Goal: Task Accomplishment & Management: Use online tool/utility

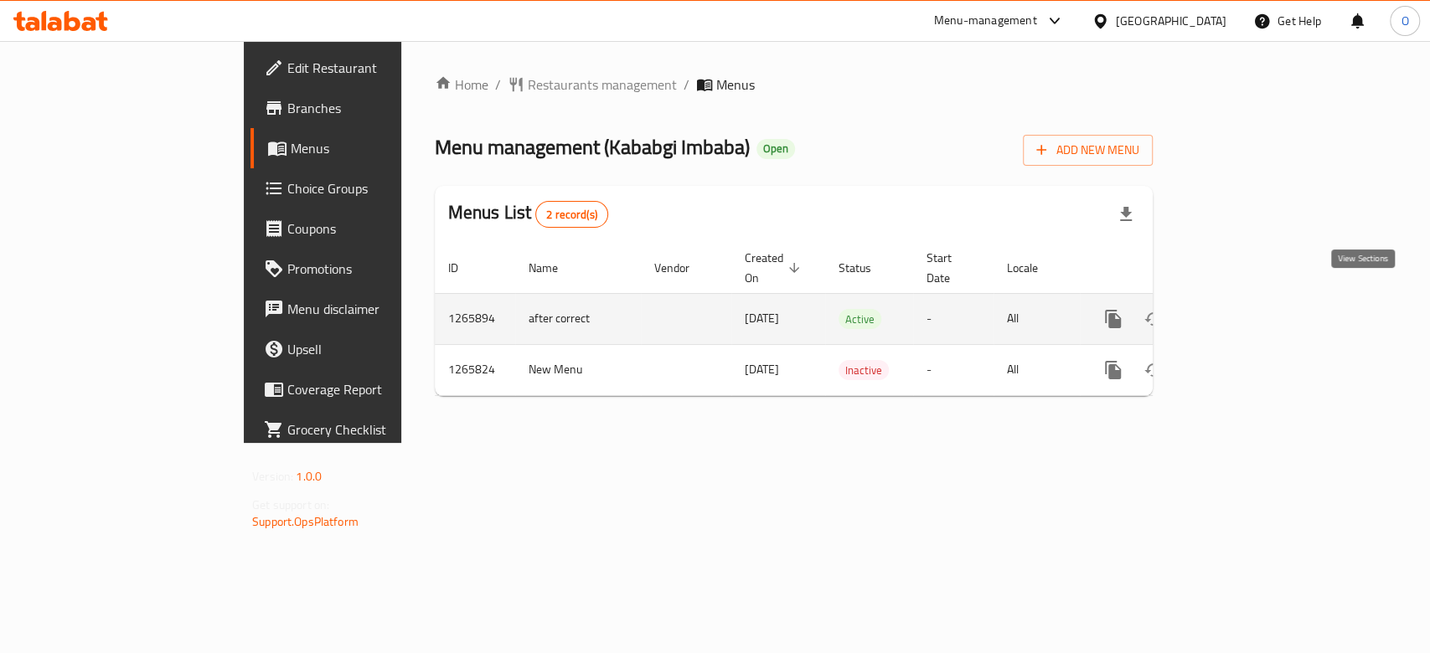
click at [1244, 309] on icon "enhanced table" at bounding box center [1234, 319] width 20 height 20
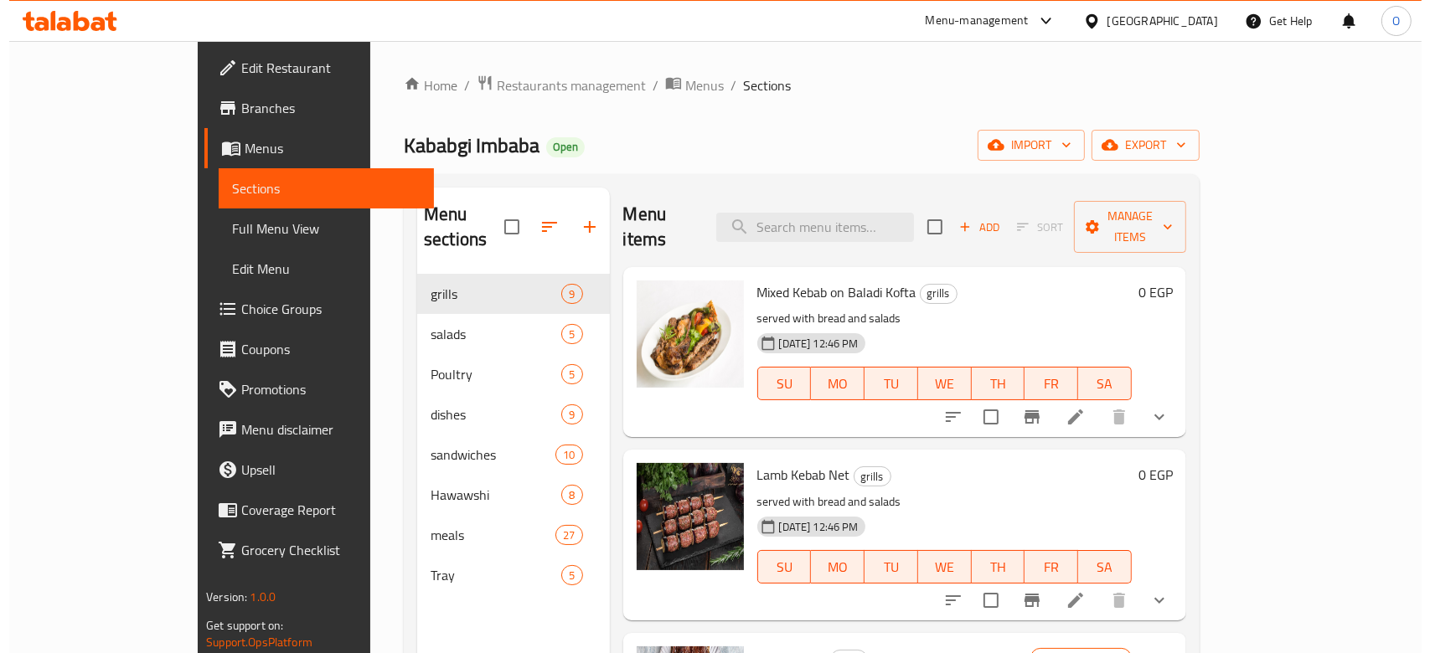
scroll to position [335, 0]
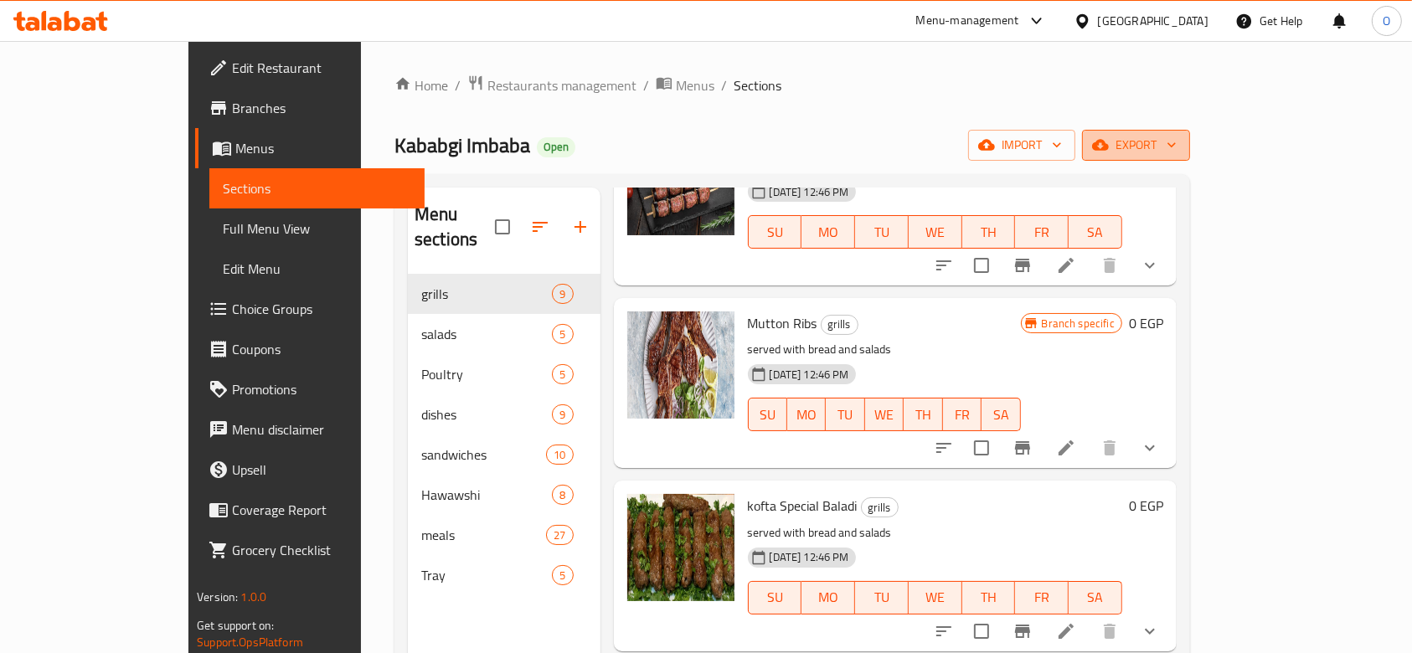
click at [1177, 145] on span "export" at bounding box center [1136, 145] width 81 height 21
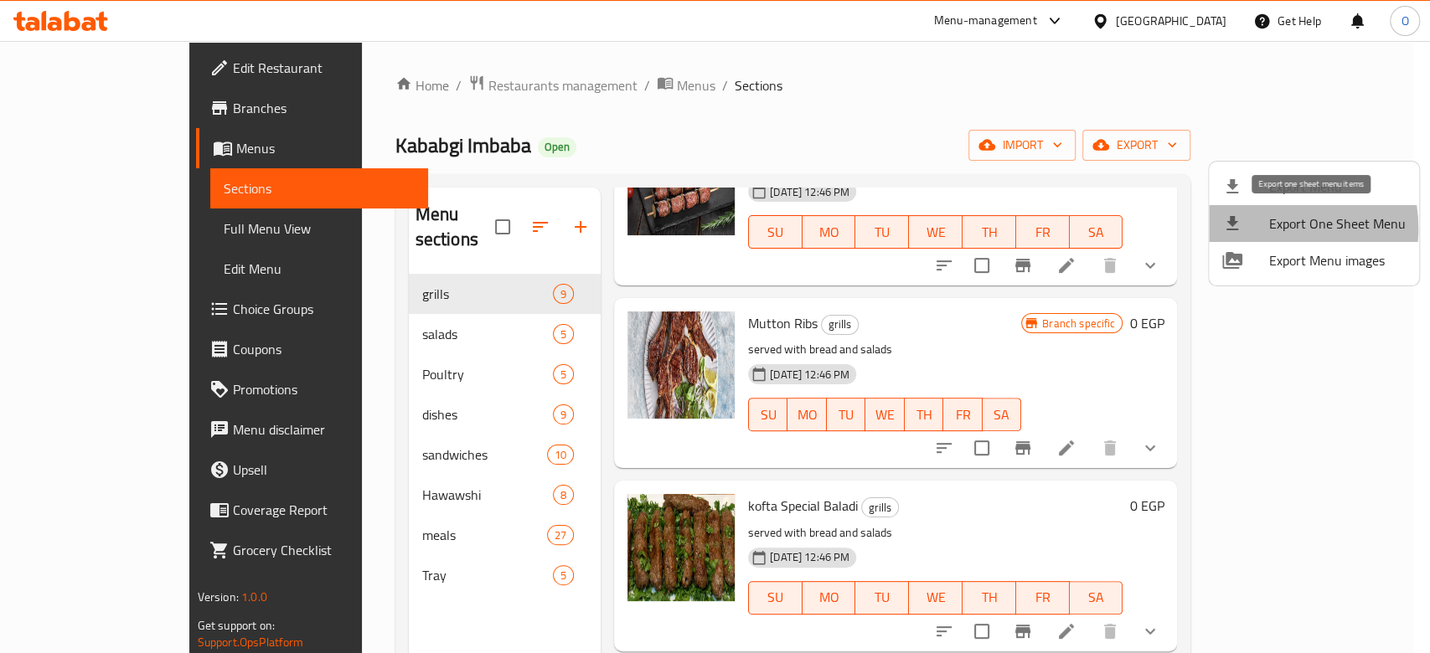
click at [1263, 228] on div at bounding box center [1245, 224] width 47 height 20
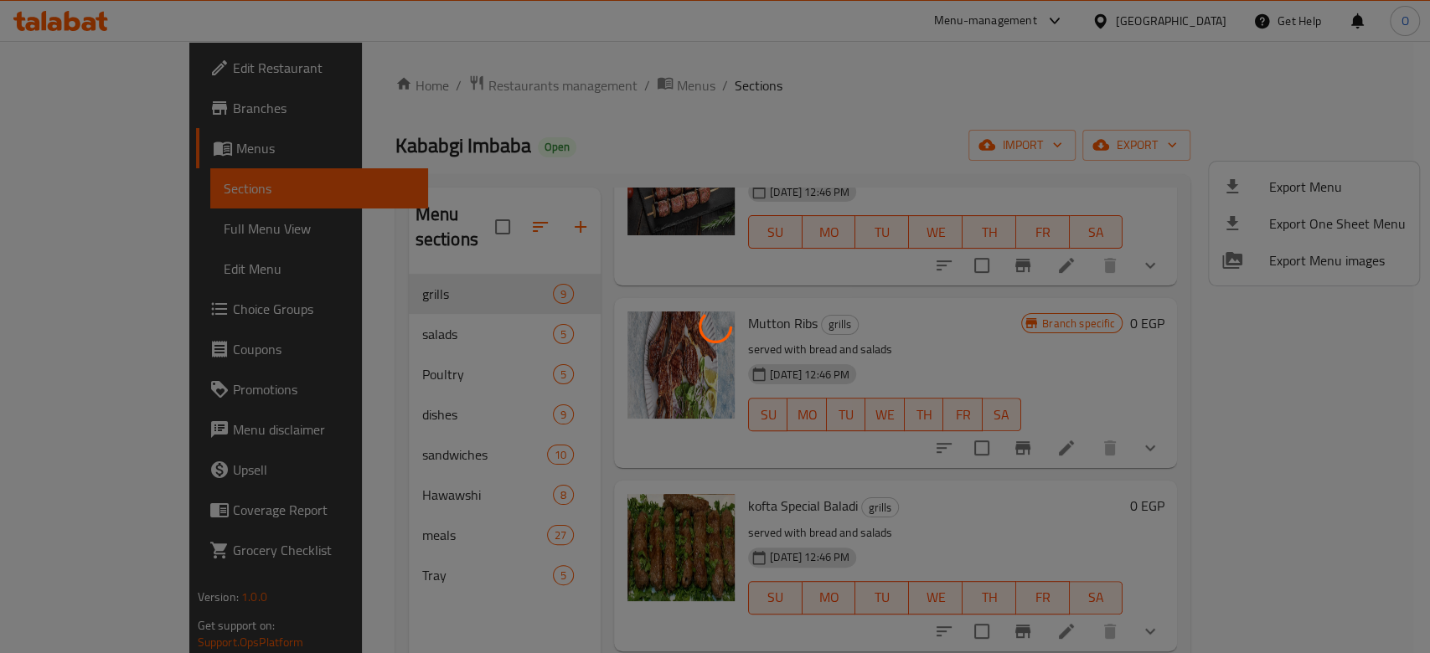
click at [895, 352] on div at bounding box center [715, 326] width 1430 height 653
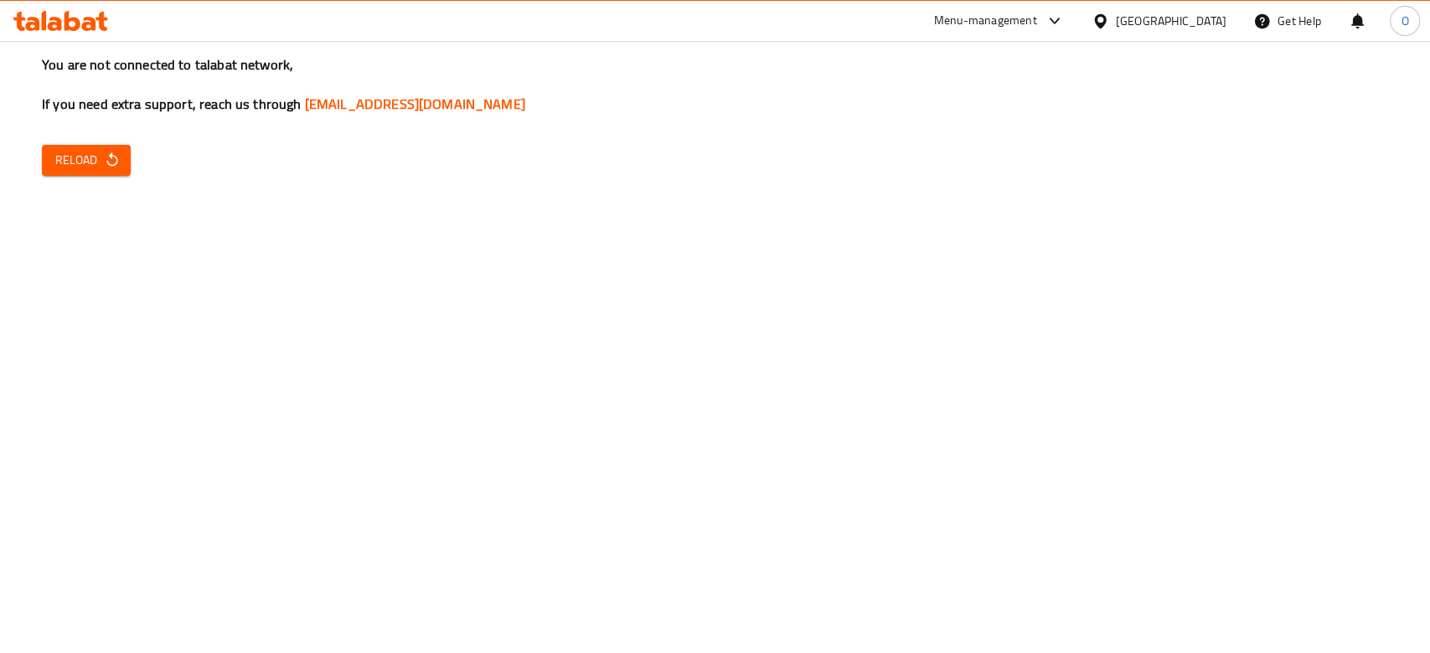
click at [77, 161] on span "Reload" at bounding box center [86, 160] width 62 height 21
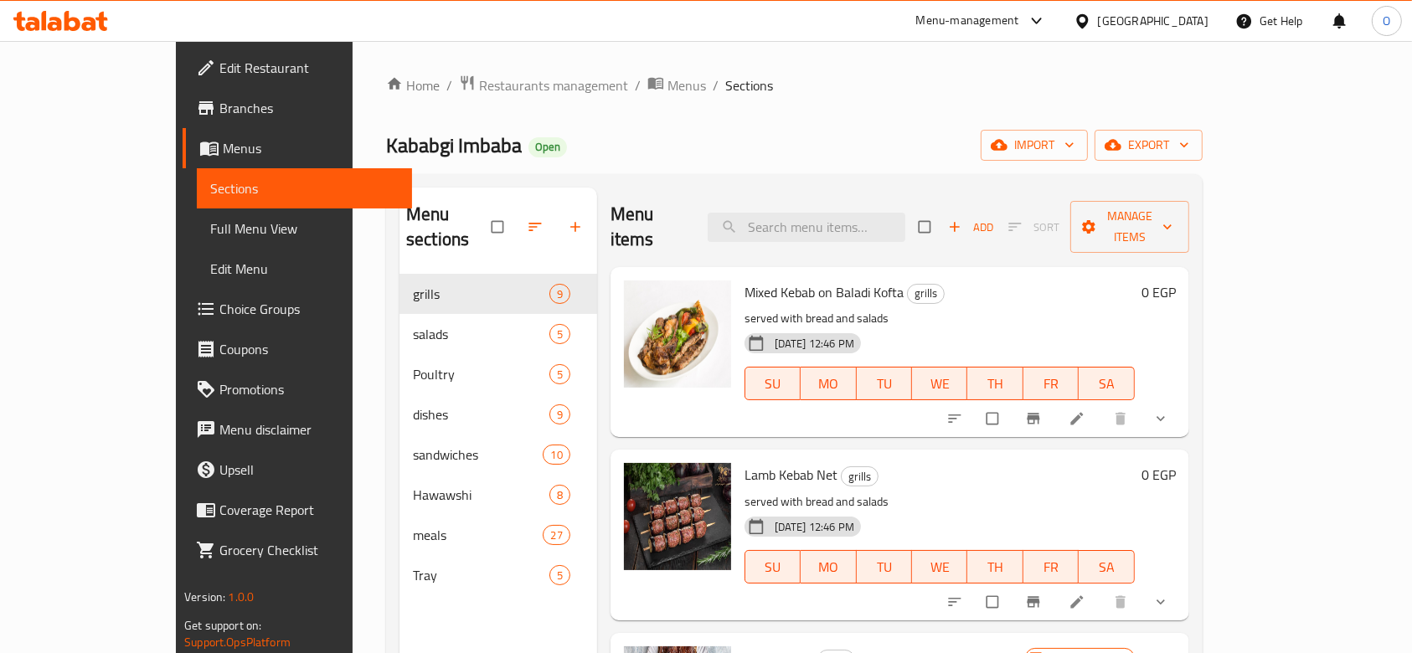
click at [724, 147] on div "Kababgi Imbaba Open import export" at bounding box center [794, 145] width 817 height 31
click at [1193, 146] on icon "button" at bounding box center [1184, 145] width 17 height 17
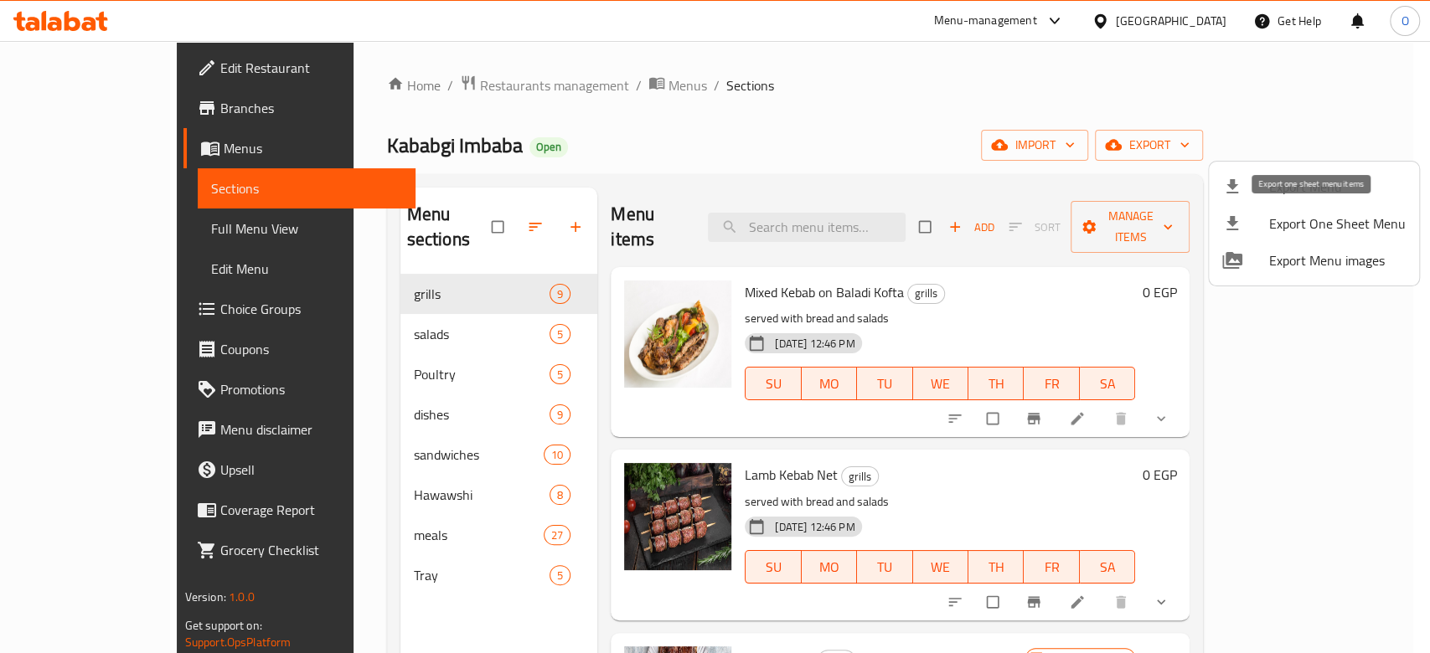
click at [1266, 218] on div at bounding box center [1245, 224] width 47 height 20
drag, startPoint x: 398, startPoint y: 147, endPoint x: 296, endPoint y: 151, distance: 102.2
click at [297, 149] on div at bounding box center [715, 326] width 1430 height 653
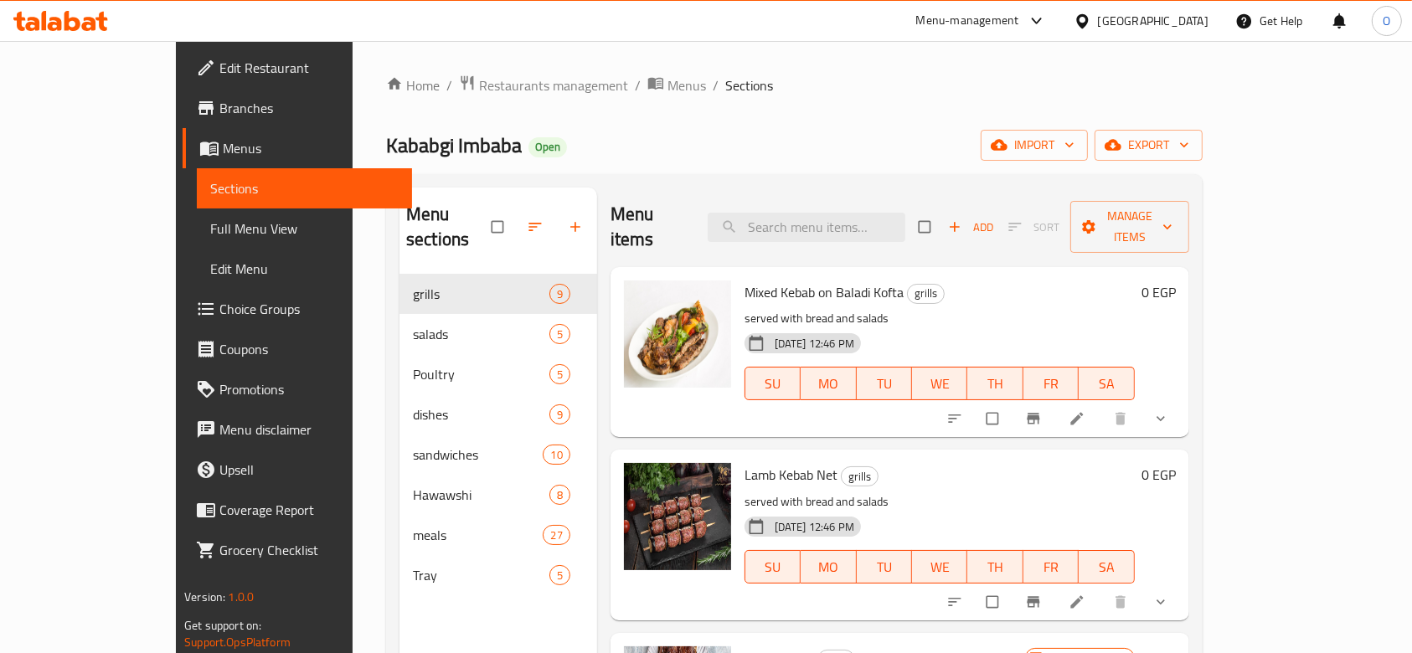
drag, startPoint x: 407, startPoint y: 147, endPoint x: 237, endPoint y: 184, distance: 174.2
click at [353, 147] on div "Home / Restaurants management / Menus / Sections Kababgi Imbaba Open import exp…" at bounding box center [795, 464] width 884 height 847
copy span "Kababgi Imbaba"
click at [479, 95] on span "Restaurants management" at bounding box center [553, 85] width 149 height 20
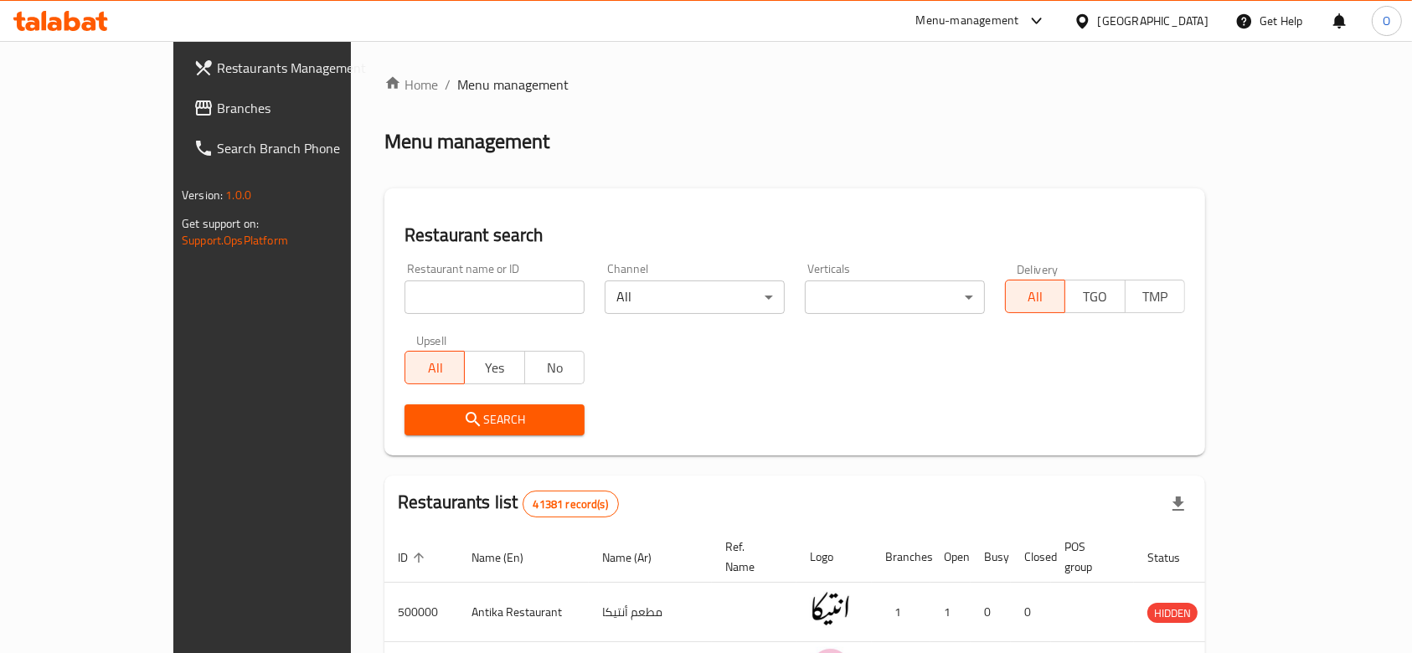
click at [405, 296] on input "search" at bounding box center [495, 298] width 180 height 34
paste input "778721"
type input "778721"
click button "Search" at bounding box center [495, 420] width 180 height 31
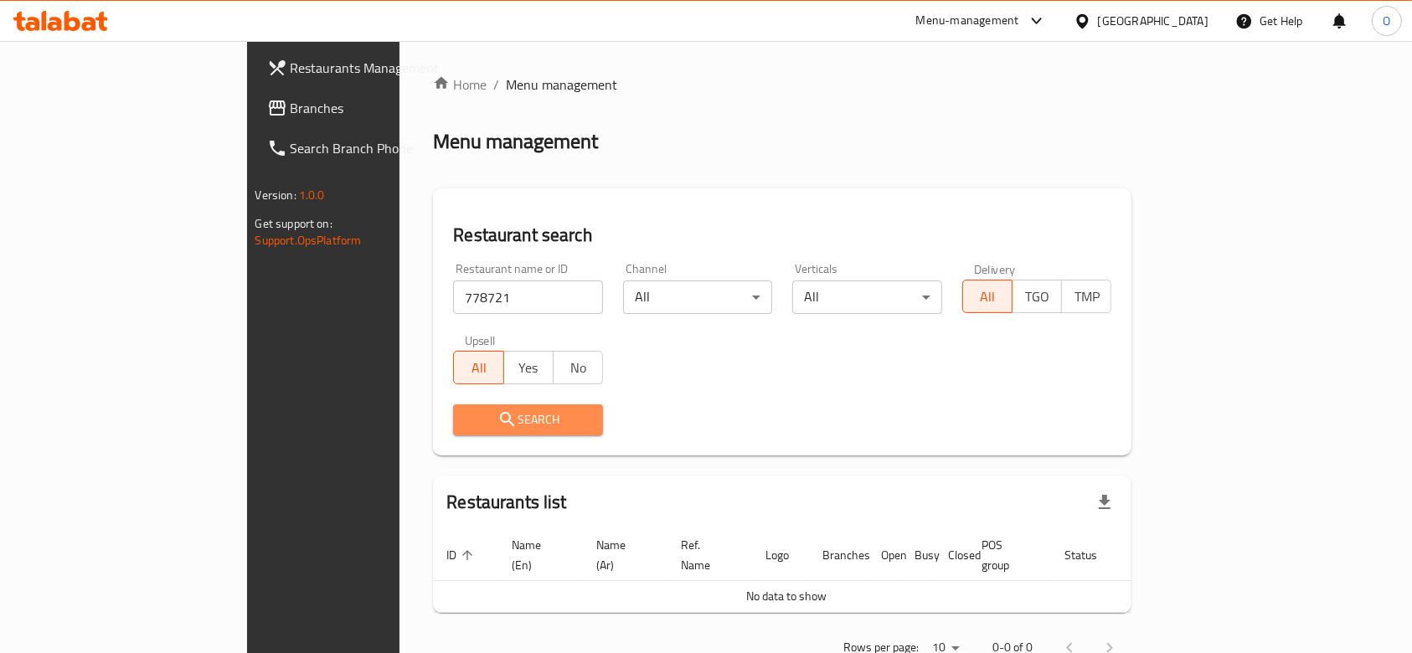
click at [467, 410] on span "Search" at bounding box center [528, 420] width 123 height 21
click at [453, 298] on input "778721" at bounding box center [528, 298] width 150 height 34
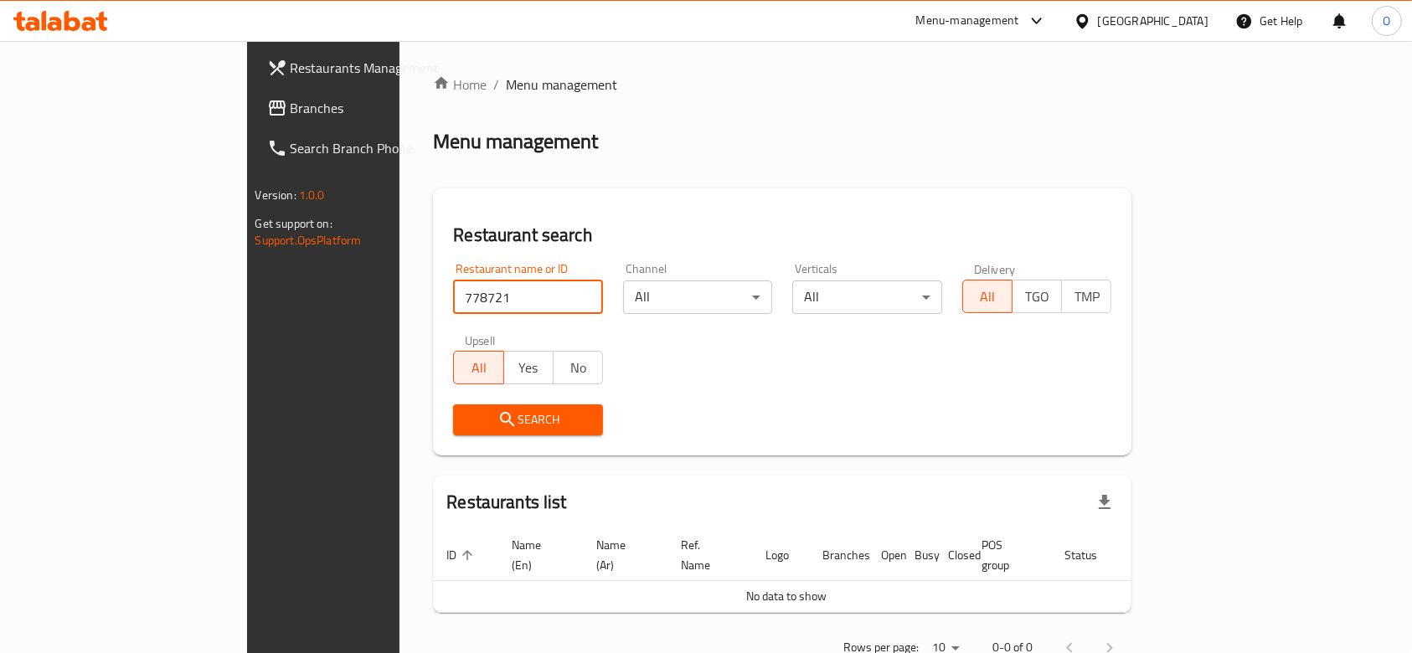
click button "Search" at bounding box center [528, 420] width 150 height 31
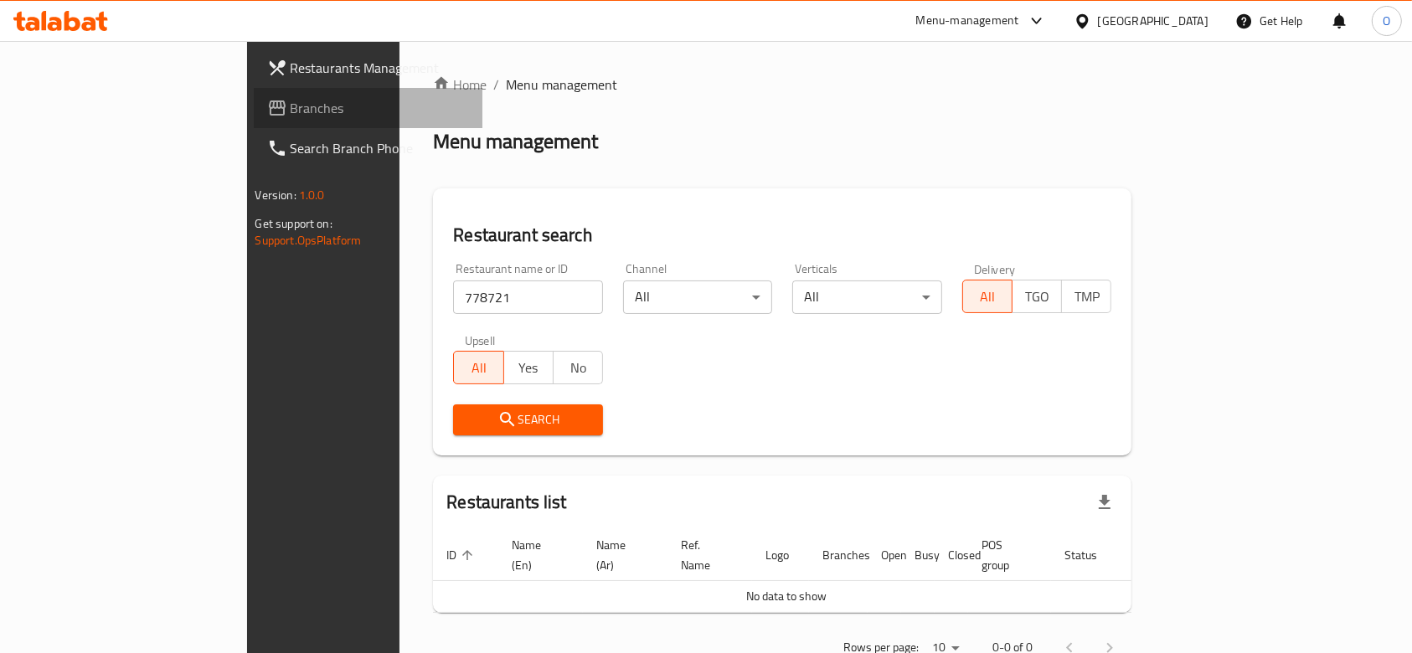
click at [267, 101] on icon at bounding box center [277, 108] width 20 height 20
